Goal: Transaction & Acquisition: Purchase product/service

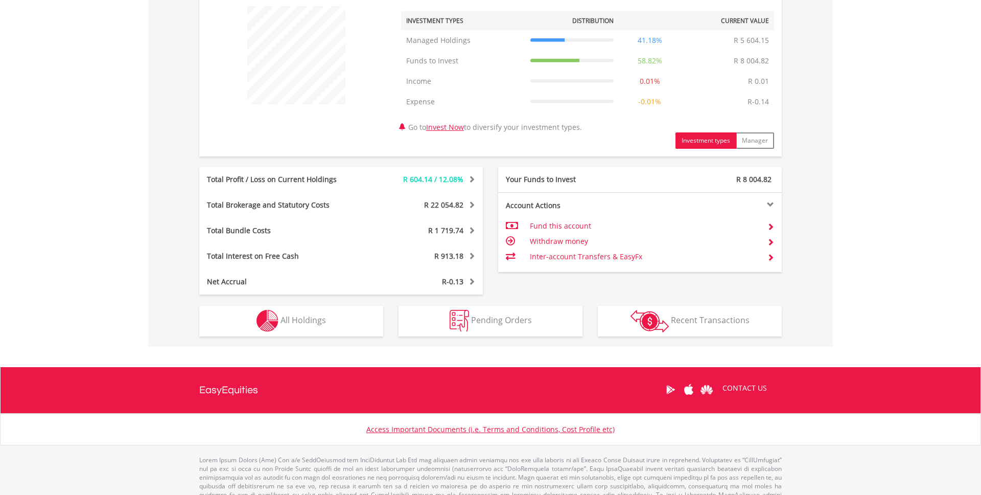
scroll to position [391, 0]
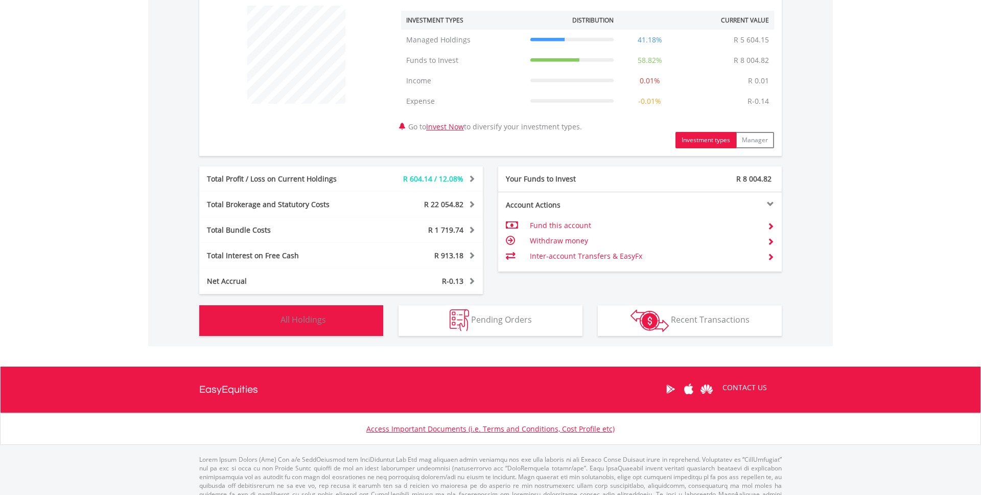
click at [326, 308] on button "Holdings All Holdings" at bounding box center [291, 320] width 184 height 31
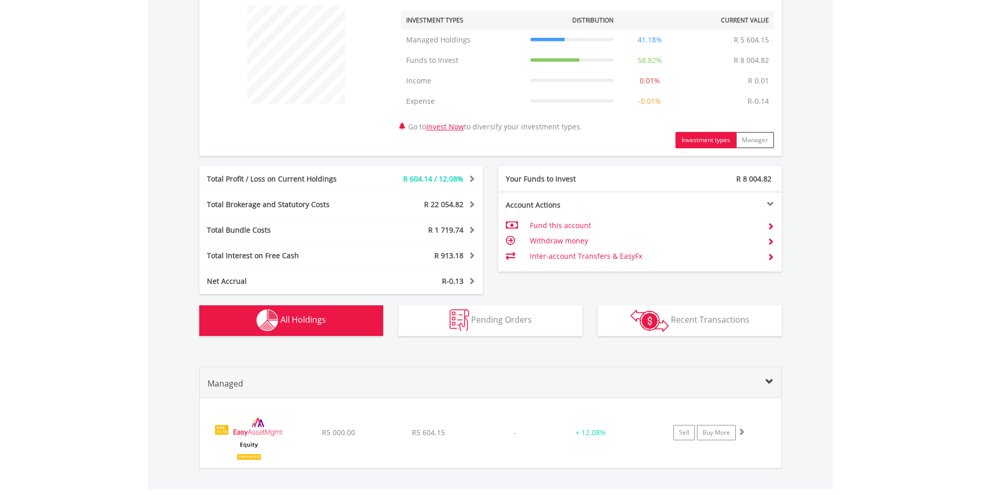
scroll to position [553, 0]
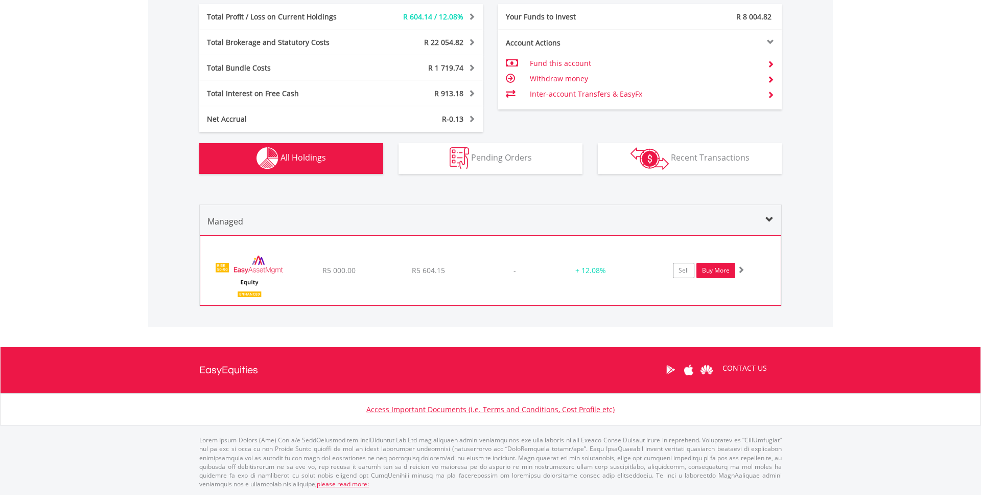
click at [721, 272] on link "Buy More" at bounding box center [716, 270] width 39 height 15
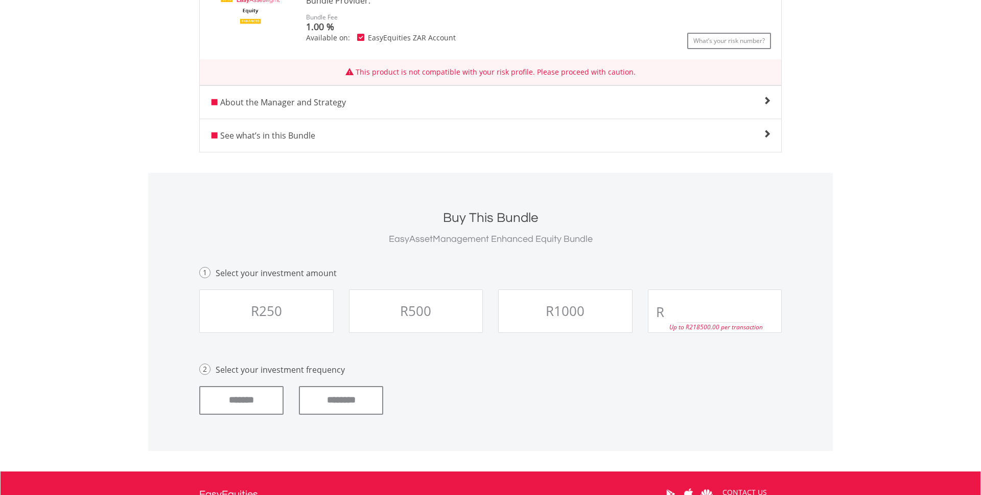
scroll to position [294, 0]
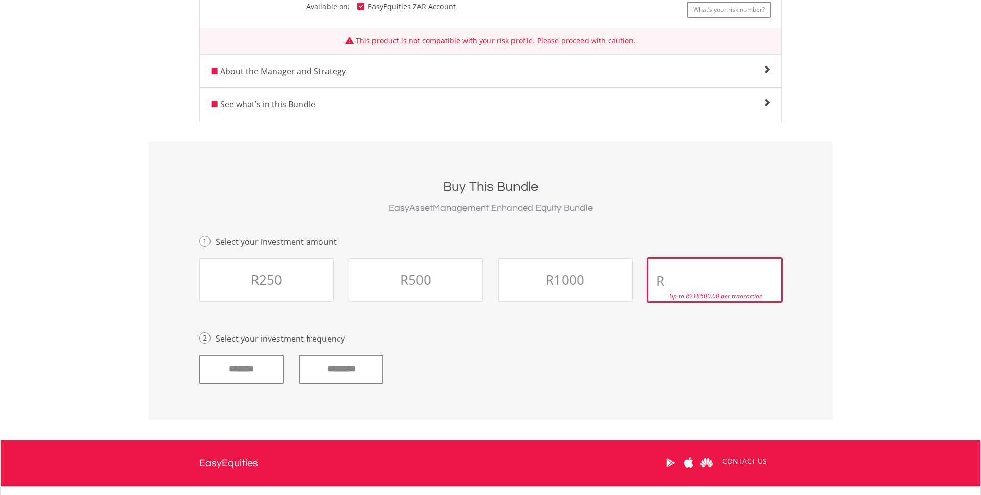
click at [690, 277] on input "text" at bounding box center [715, 281] width 77 height 20
type input "****"
click at [689, 377] on div "******* ********" at bounding box center [491, 369] width 598 height 29
click at [353, 374] on input "********" at bounding box center [341, 369] width 84 height 29
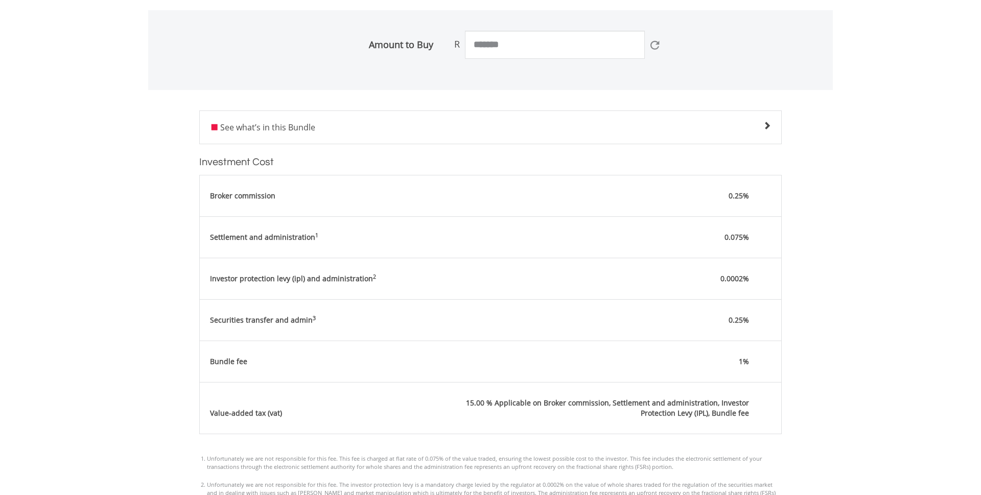
scroll to position [461, 0]
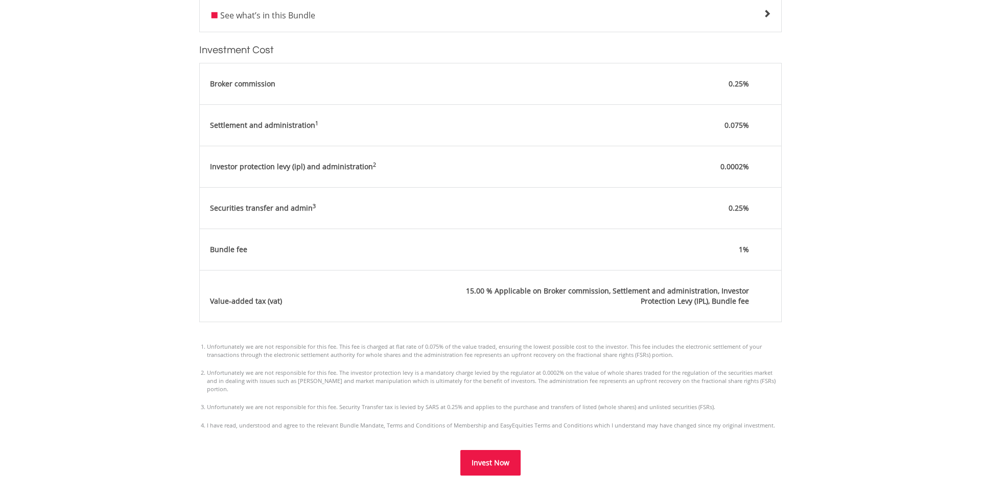
click at [492, 457] on span "Invest Now" at bounding box center [491, 462] width 38 height 10
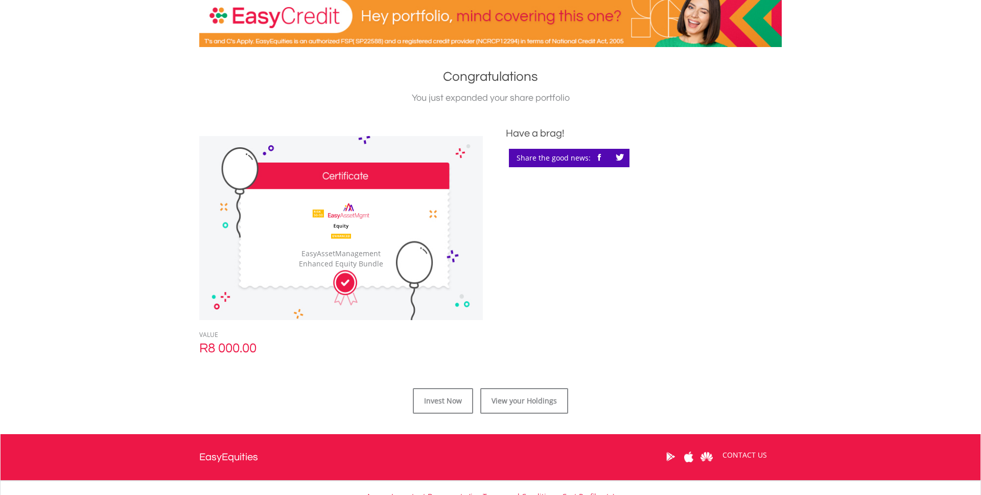
scroll to position [171, 0]
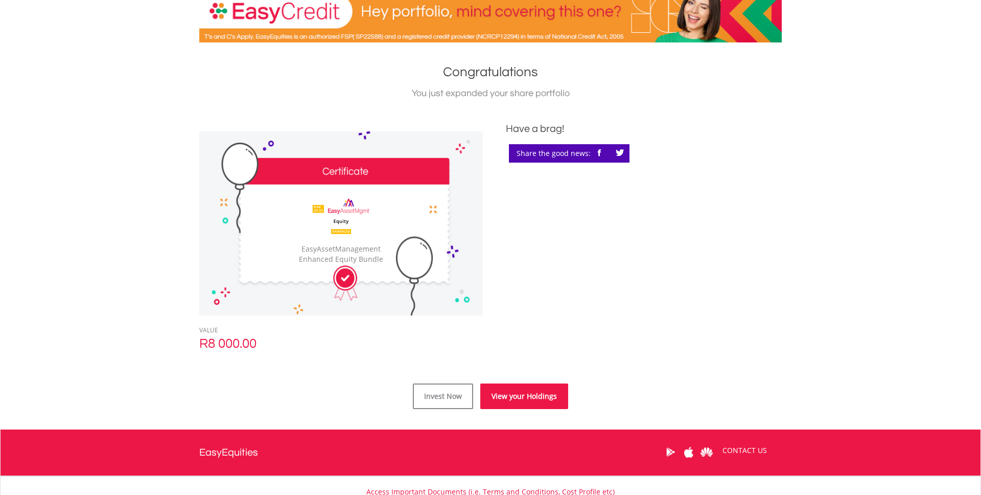
click at [532, 400] on link "View your Holdings" at bounding box center [524, 396] width 88 height 26
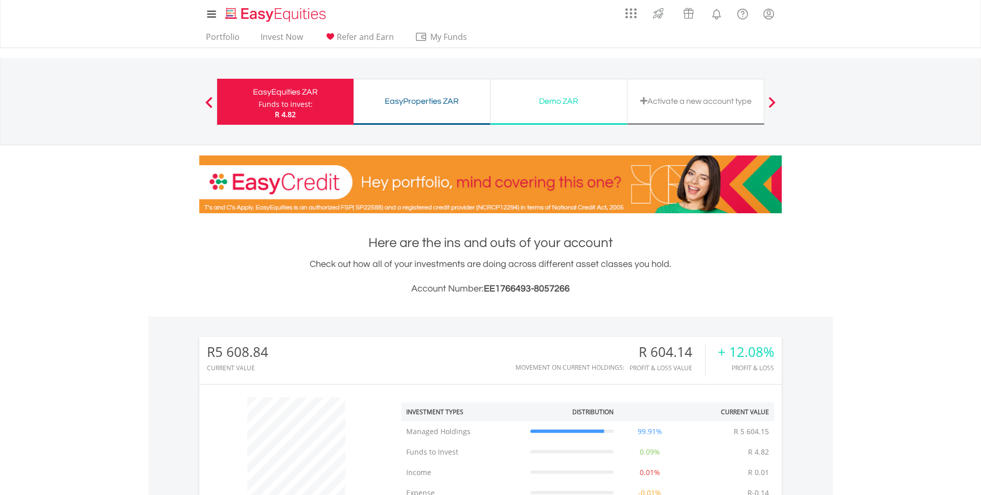
scroll to position [98, 194]
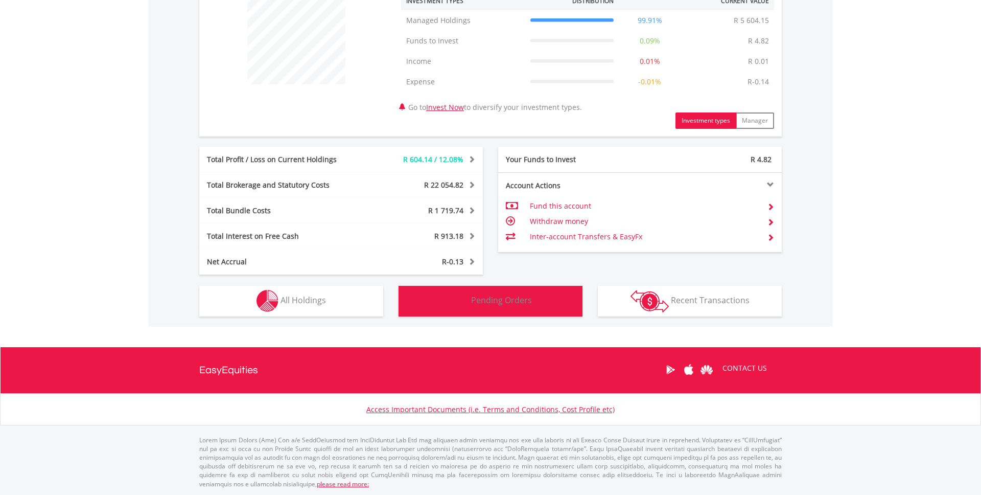
click at [550, 309] on button "Pending Orders Pending Orders" at bounding box center [491, 301] width 184 height 31
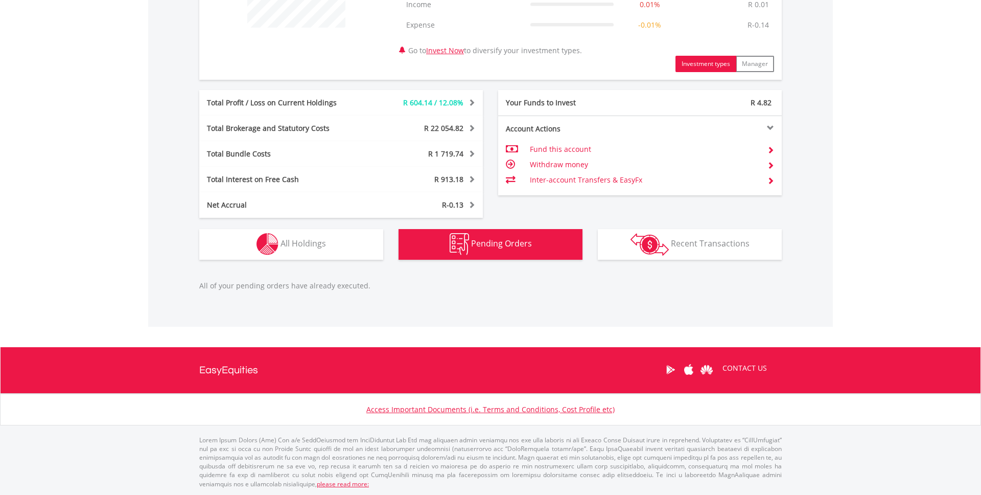
click at [638, 260] on div "R5 608.84 CURRENT VALUE Movement on Current Holdings: R 604.14 Profit & Loss Va…" at bounding box center [490, 59] width 685 height 421
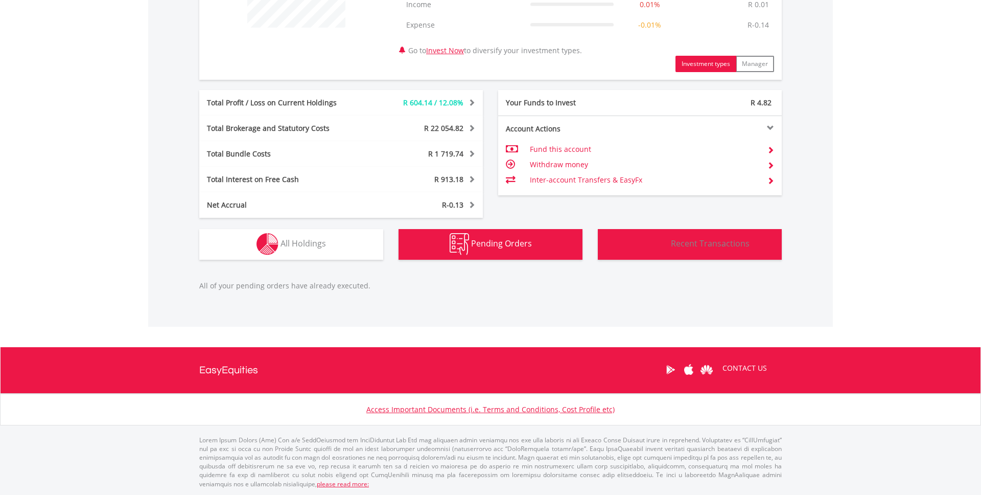
click at [649, 243] on img "button" at bounding box center [650, 244] width 38 height 22
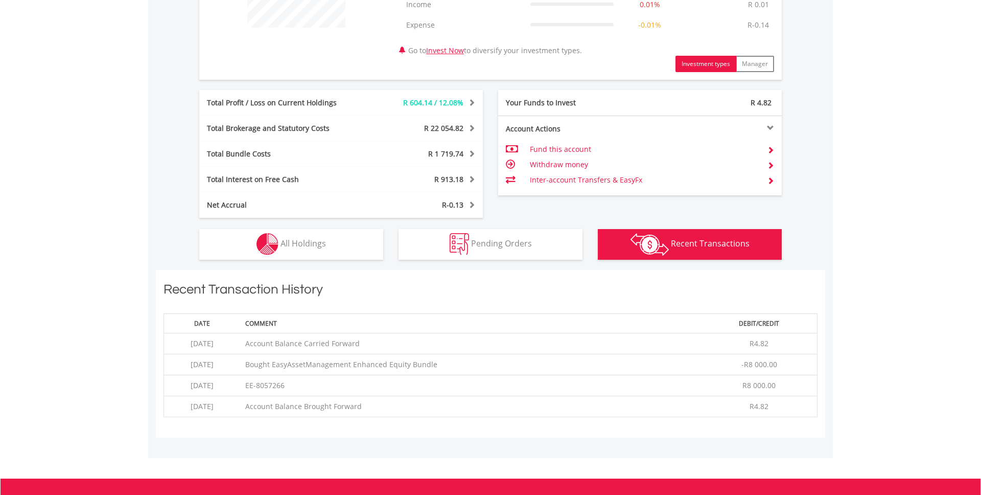
scroll to position [599, 0]
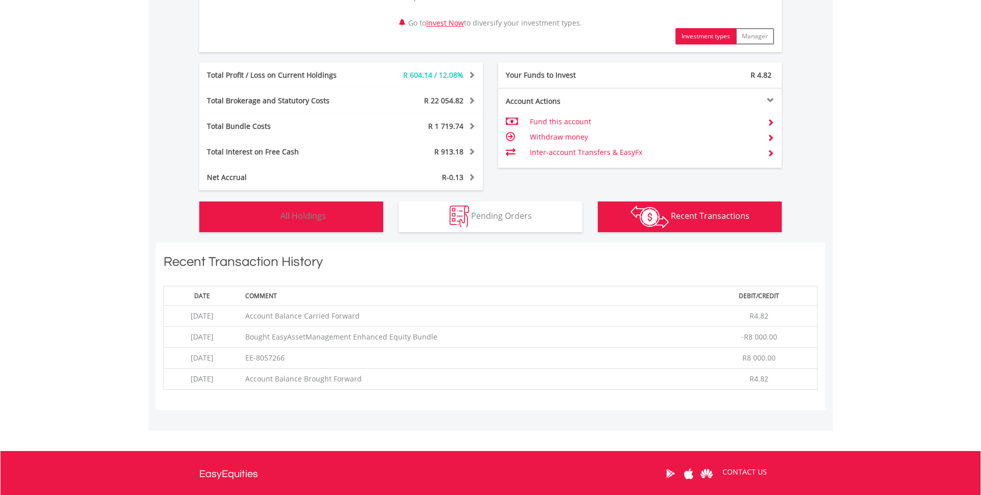
click at [344, 223] on button "Holdings All Holdings" at bounding box center [291, 216] width 184 height 31
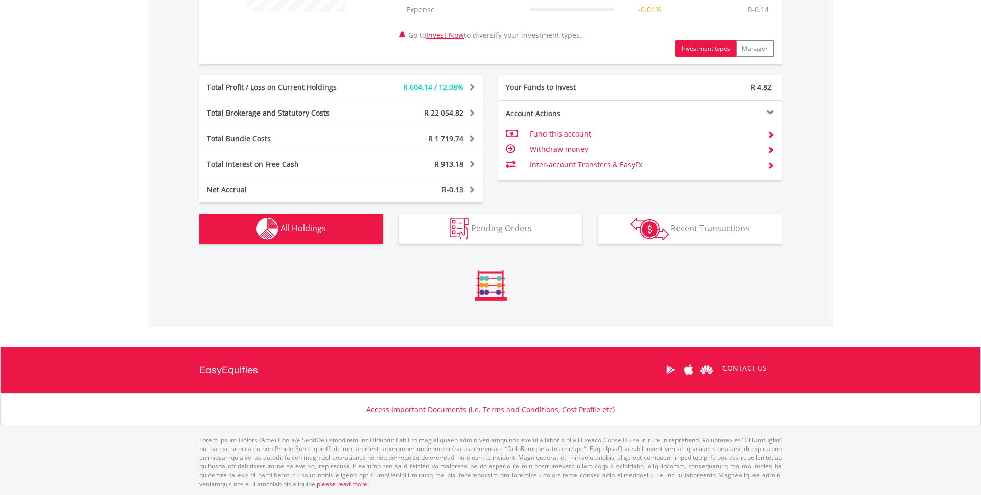
scroll to position [553, 0]
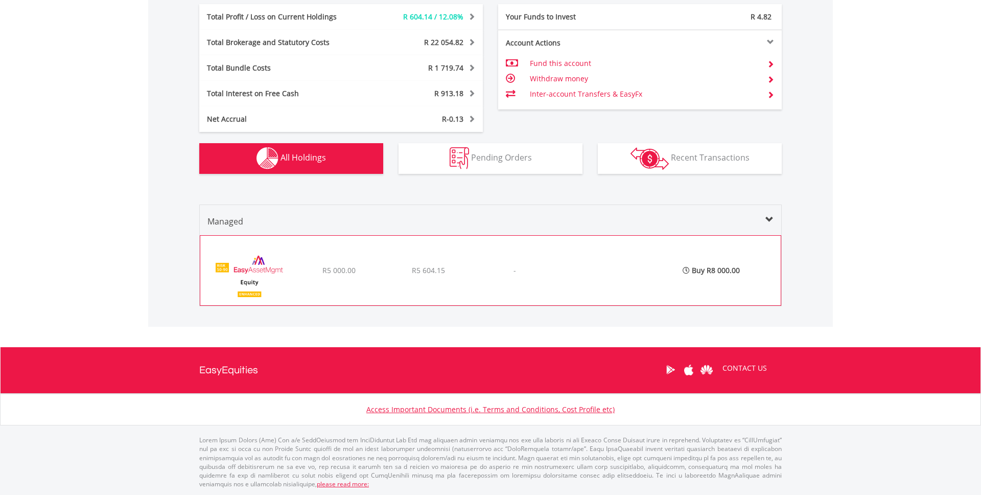
click at [321, 265] on div "R5 000.00" at bounding box center [338, 270] width 87 height 10
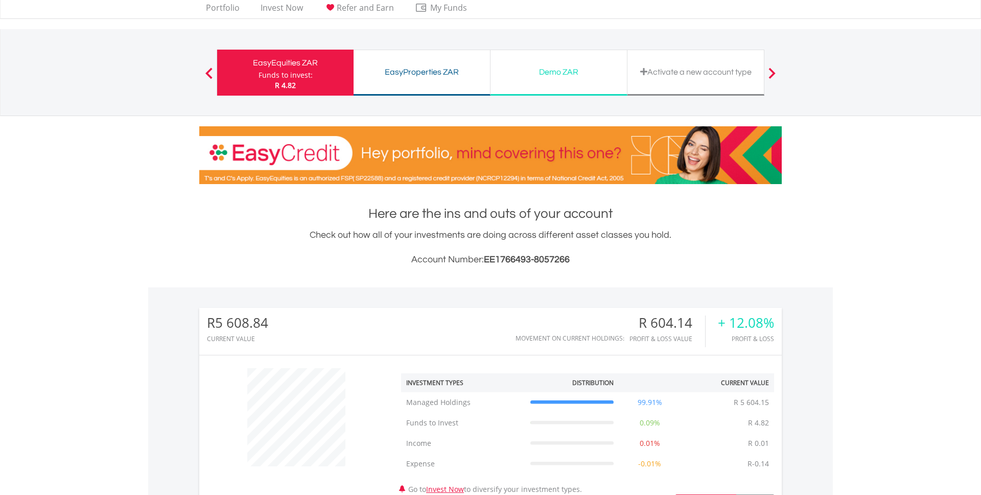
scroll to position [0, 0]
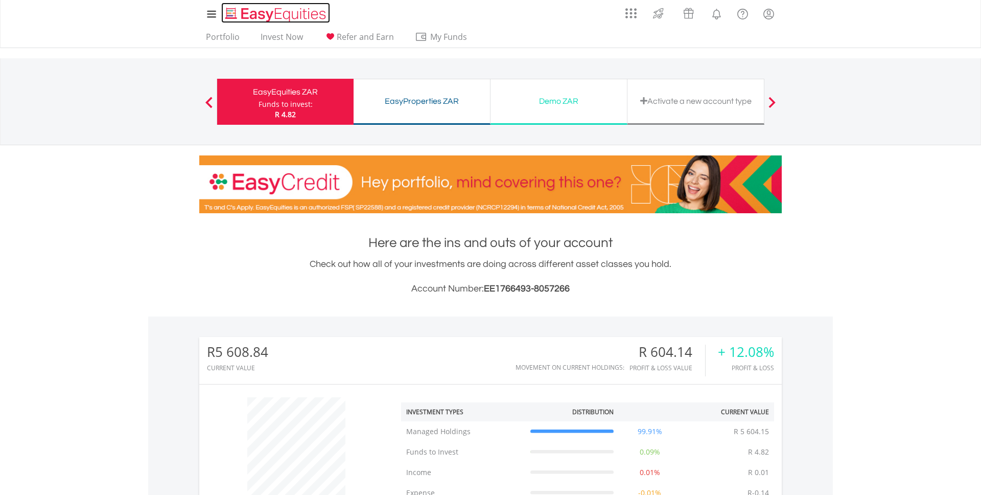
click at [274, 18] on img "Home page" at bounding box center [276, 14] width 107 height 17
